Goal: Find specific page/section: Find specific page/section

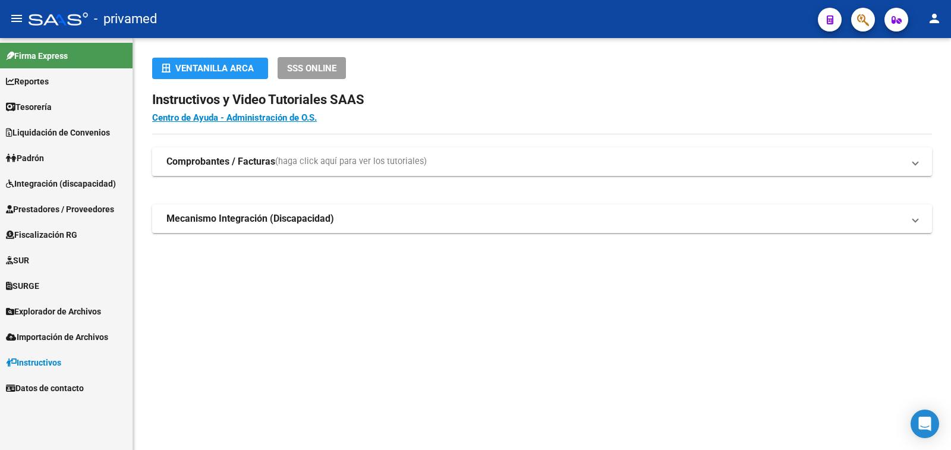
click at [68, 310] on span "Explorador de Archivos" at bounding box center [53, 311] width 95 height 13
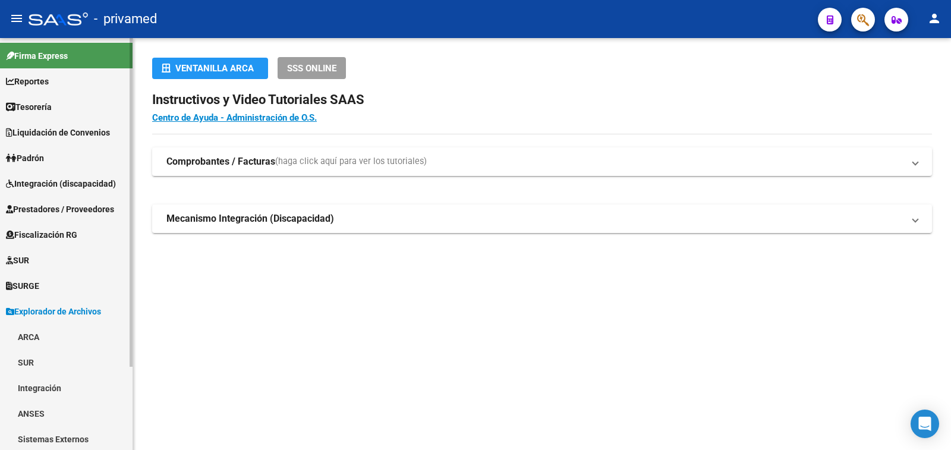
click at [34, 335] on link "ARCA" at bounding box center [66, 337] width 133 height 26
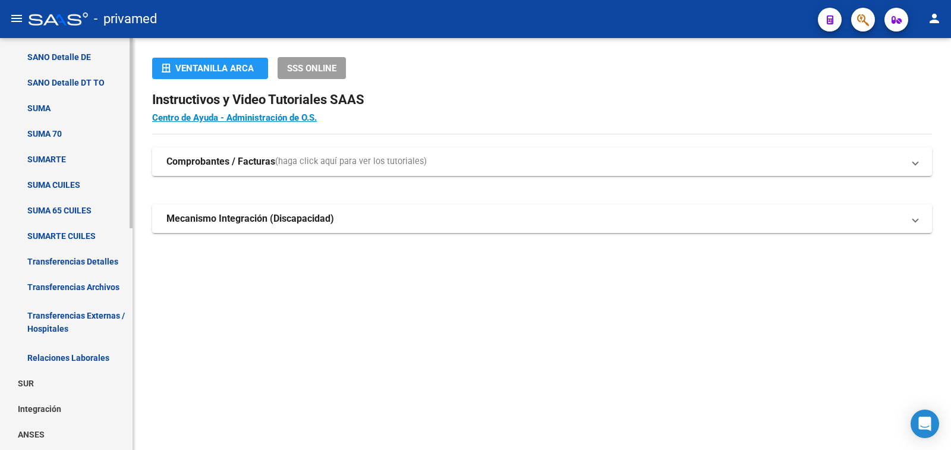
scroll to position [416, 0]
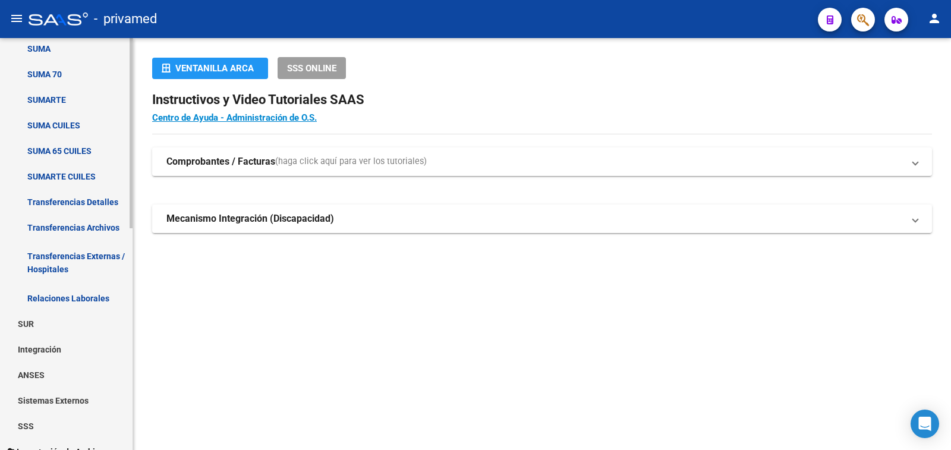
click at [99, 224] on link "Transferencias Archivos" at bounding box center [66, 228] width 133 height 26
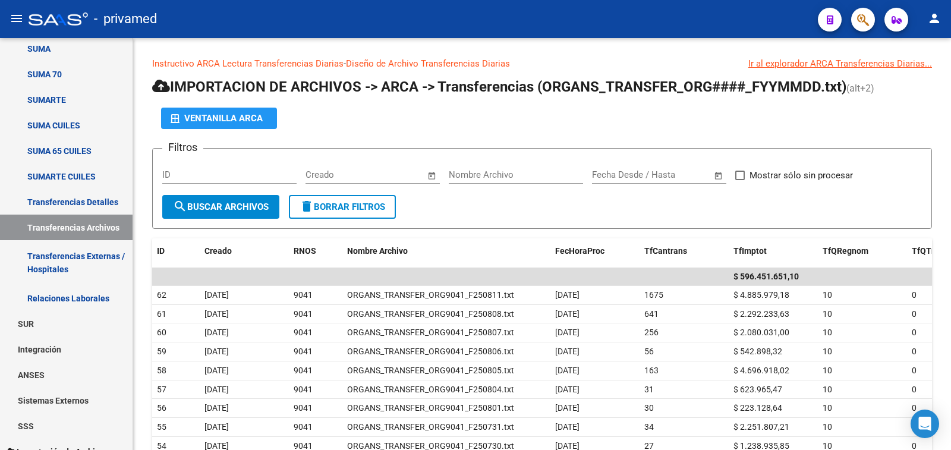
click at [936, 18] on mat-icon "person" at bounding box center [935, 18] width 14 height 14
click at [919, 77] on button "exit_to_app Salir" at bounding box center [910, 78] width 73 height 29
